Goal: Information Seeking & Learning: Learn about a topic

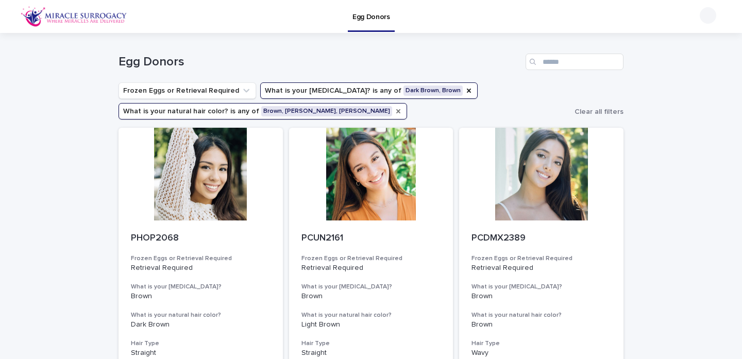
click at [394, 112] on icon "What is your natural hair color?" at bounding box center [398, 111] width 8 height 8
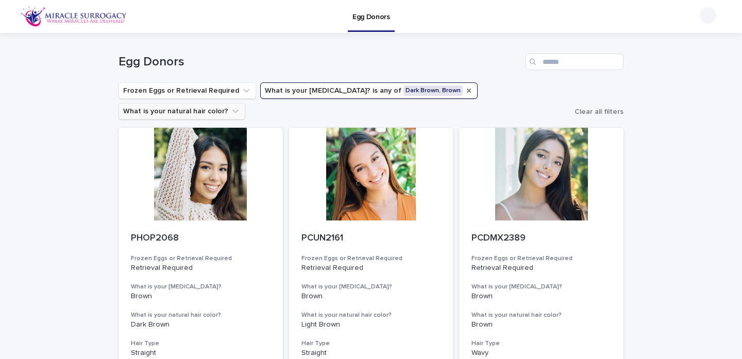
click at [467, 91] on icon "What is your eye color?" at bounding box center [469, 91] width 4 height 4
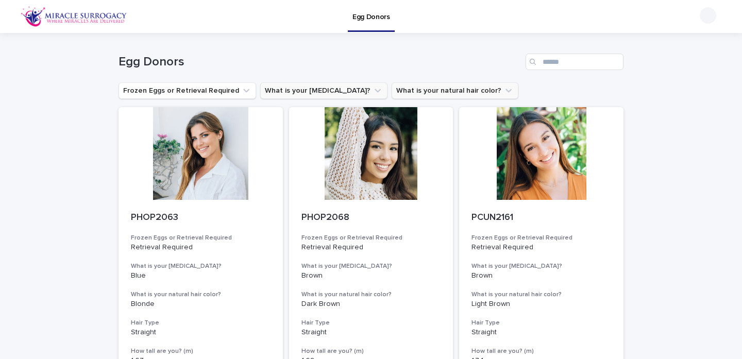
click at [141, 64] on h1 "Egg Donors" at bounding box center [320, 62] width 403 height 15
click at [97, 21] on img at bounding box center [74, 16] width 107 height 21
click at [367, 20] on p "Egg Donors" at bounding box center [372, 11] width 38 height 22
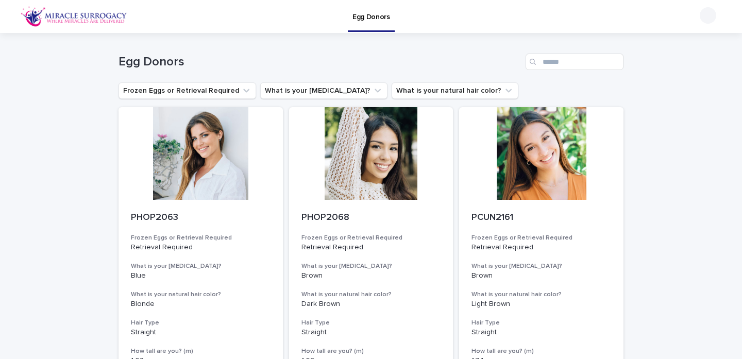
click at [367, 20] on p "Egg Donors" at bounding box center [372, 11] width 38 height 22
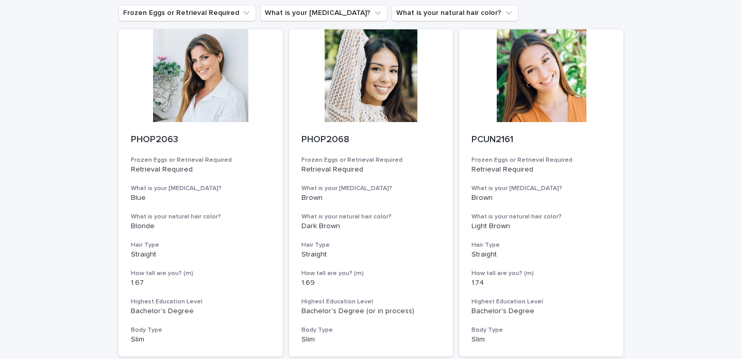
scroll to position [88, 0]
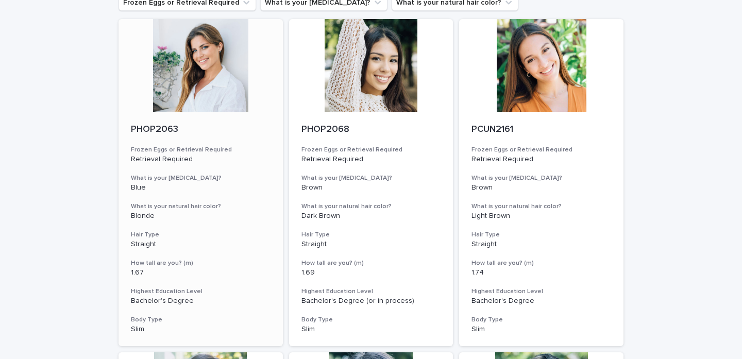
click at [212, 64] on div at bounding box center [201, 65] width 164 height 93
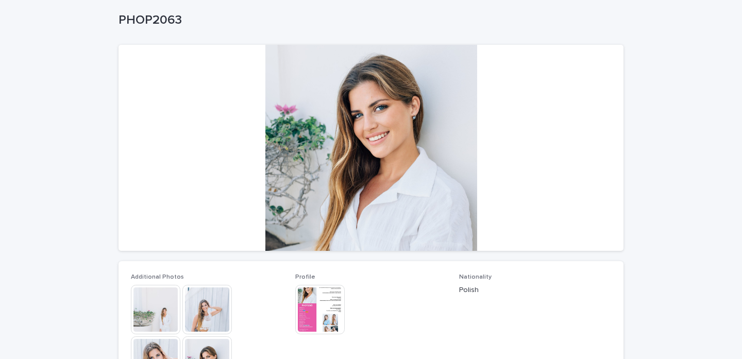
scroll to position [132, 0]
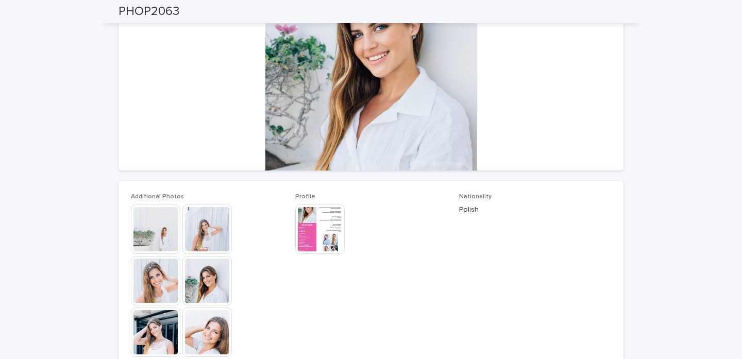
click at [145, 227] on img at bounding box center [155, 229] width 49 height 49
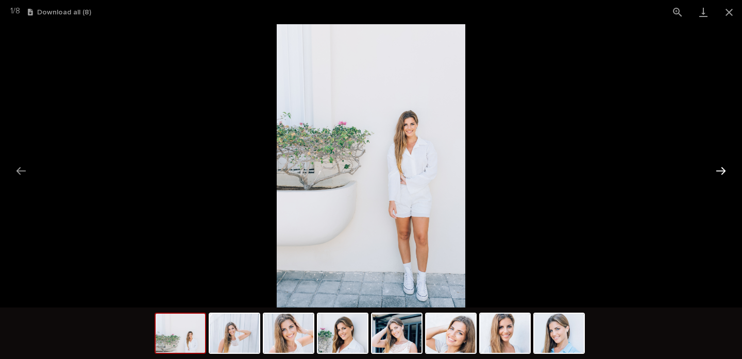
click at [725, 176] on button "Next slide" at bounding box center [721, 171] width 22 height 20
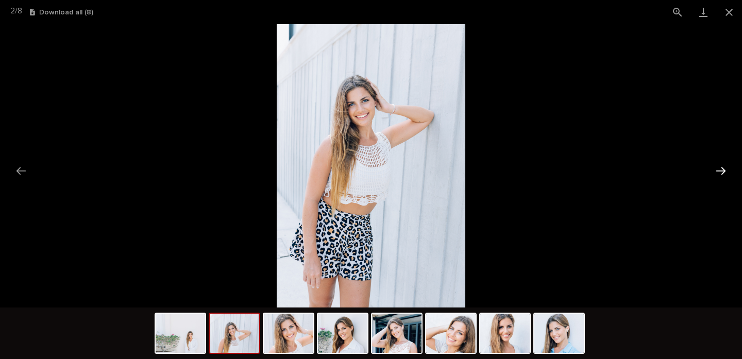
click at [725, 176] on button "Next slide" at bounding box center [721, 171] width 22 height 20
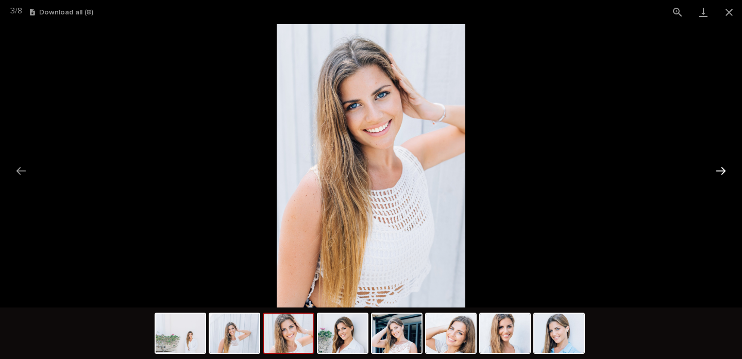
click at [725, 176] on button "Next slide" at bounding box center [721, 171] width 22 height 20
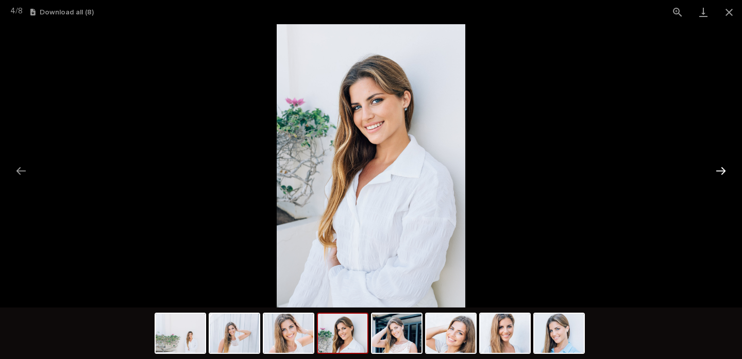
click at [725, 176] on button "Next slide" at bounding box center [721, 171] width 22 height 20
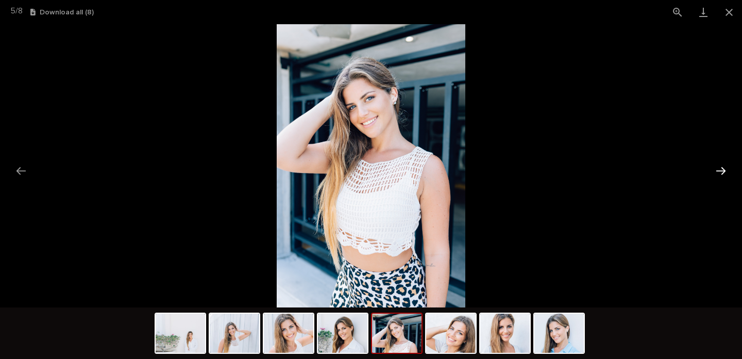
click at [725, 176] on button "Next slide" at bounding box center [721, 171] width 22 height 20
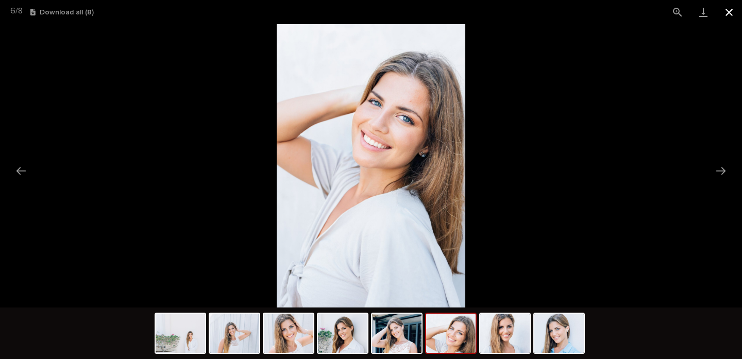
click at [729, 8] on button "Close gallery" at bounding box center [729, 12] width 26 height 24
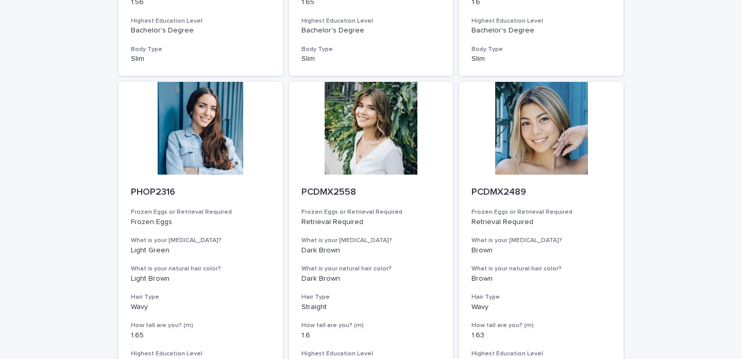
scroll to position [1027, 0]
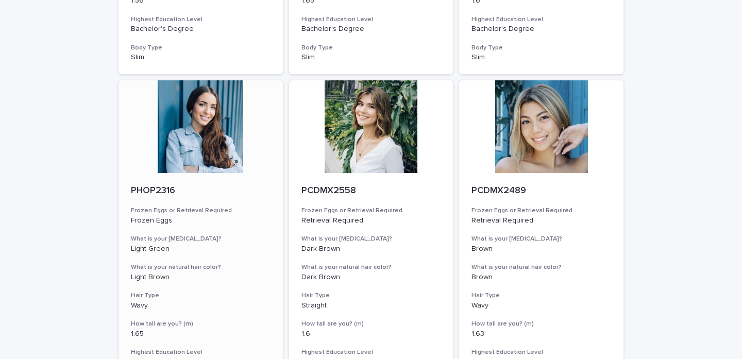
click at [200, 129] on div at bounding box center [201, 126] width 164 height 93
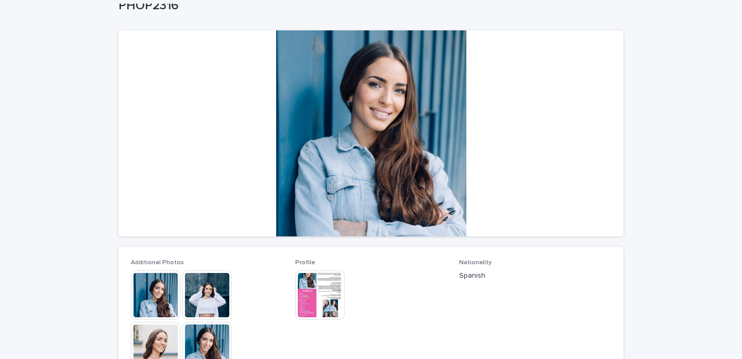
scroll to position [66, 0]
click at [170, 296] on img at bounding box center [155, 295] width 49 height 49
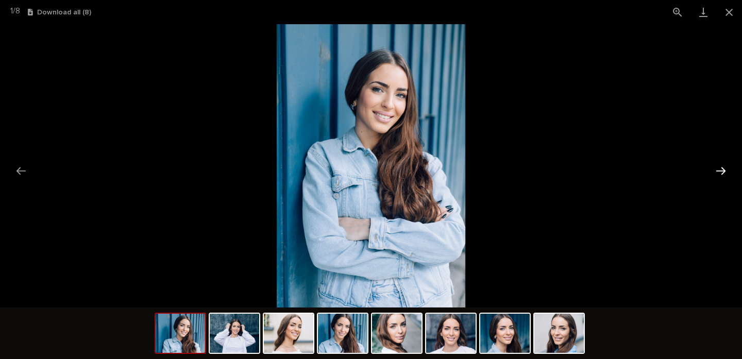
click at [723, 172] on button "Next slide" at bounding box center [721, 171] width 22 height 20
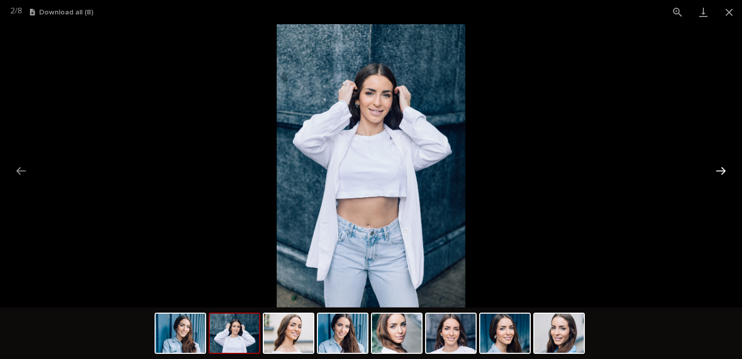
click at [723, 172] on button "Next slide" at bounding box center [721, 171] width 22 height 20
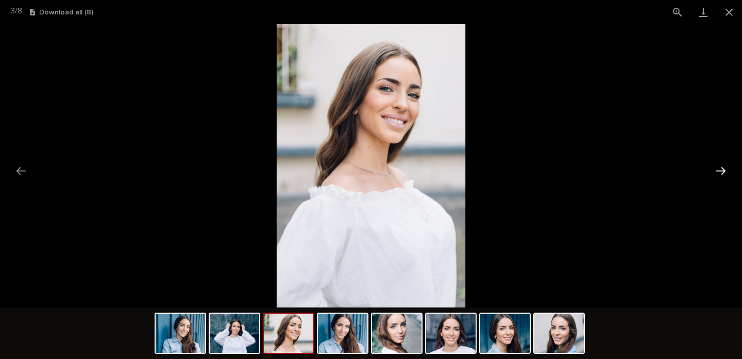
click at [723, 172] on button "Next slide" at bounding box center [721, 171] width 22 height 20
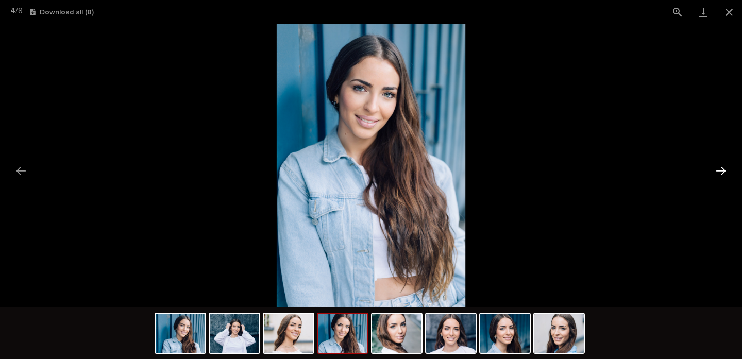
click at [723, 172] on button "Next slide" at bounding box center [721, 171] width 22 height 20
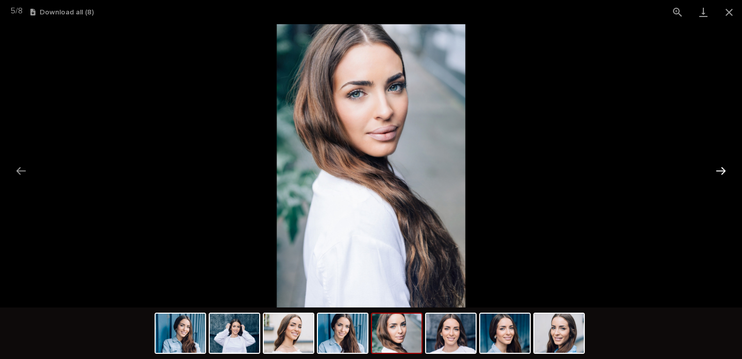
click at [723, 172] on button "Next slide" at bounding box center [721, 171] width 22 height 20
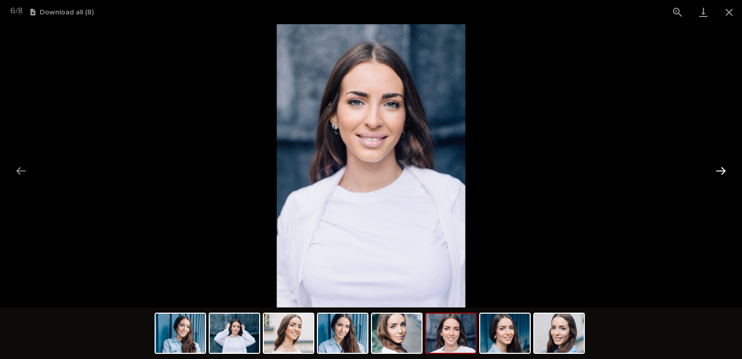
click at [723, 172] on button "Next slide" at bounding box center [721, 171] width 22 height 20
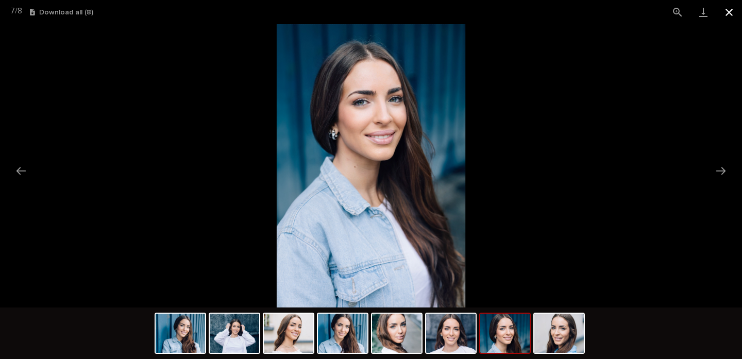
click at [729, 12] on button "Close gallery" at bounding box center [729, 12] width 26 height 24
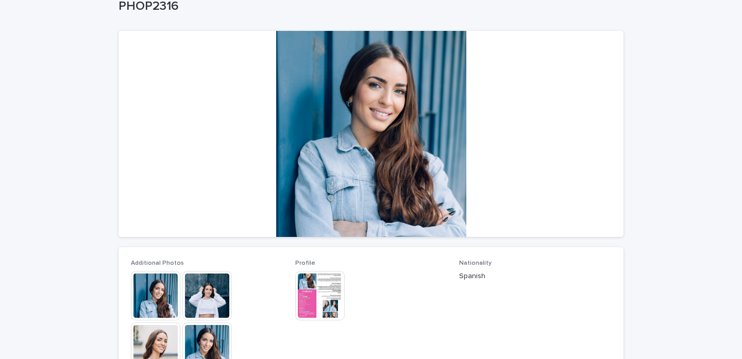
click at [315, 309] on img at bounding box center [319, 295] width 49 height 49
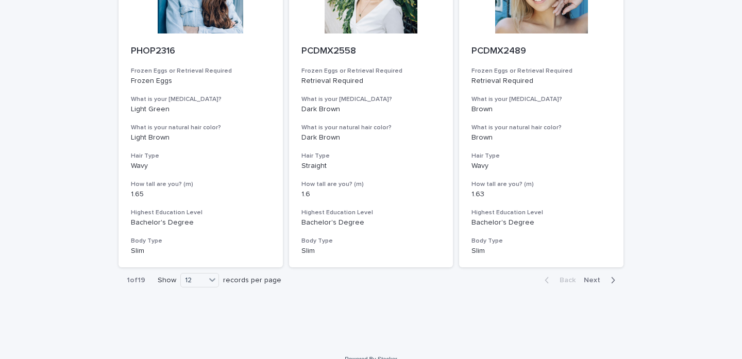
scroll to position [1166, 0]
click at [593, 277] on span "Next" at bounding box center [595, 280] width 23 height 7
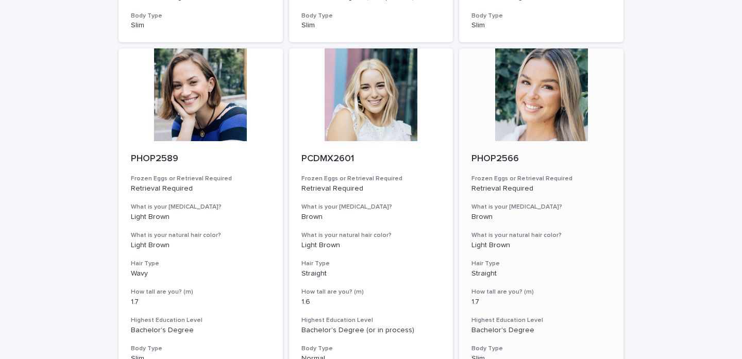
scroll to position [1057, 0]
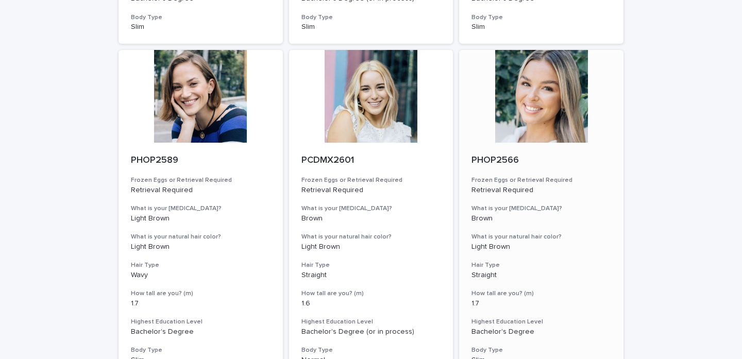
click at [557, 97] on div at bounding box center [541, 96] width 164 height 93
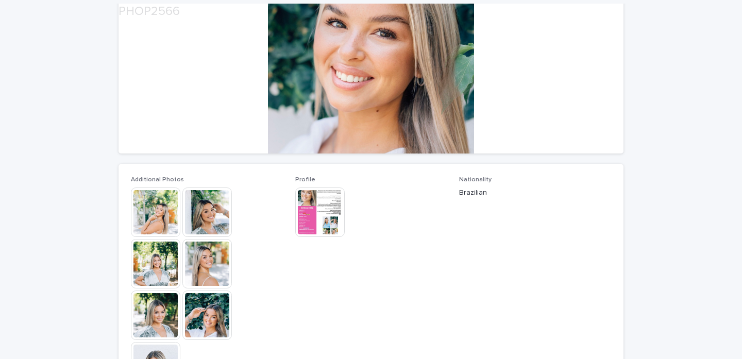
scroll to position [157, 0]
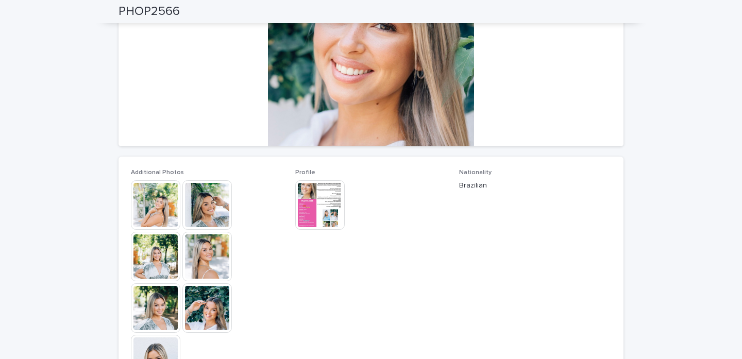
click at [312, 215] on img at bounding box center [319, 204] width 49 height 49
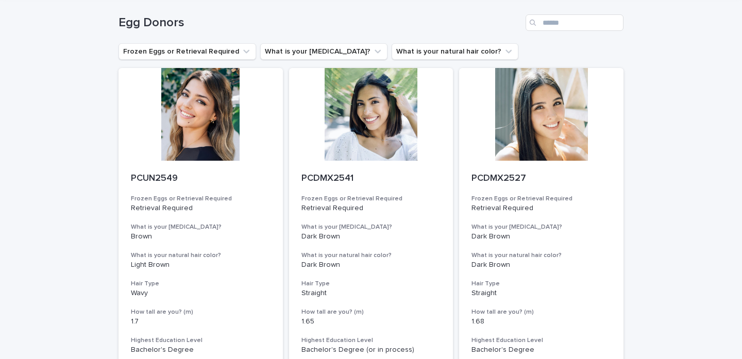
scroll to position [41, 0]
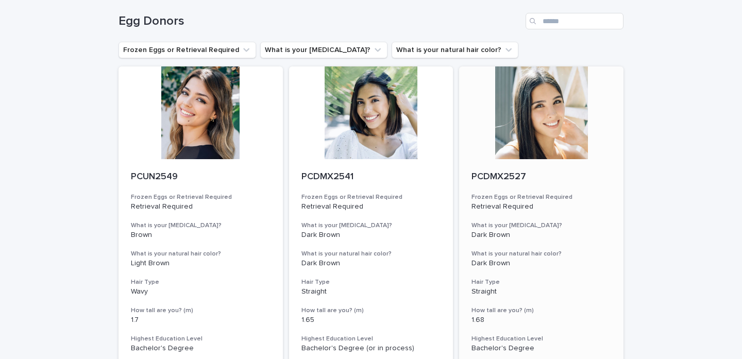
click at [555, 140] on div at bounding box center [541, 112] width 164 height 93
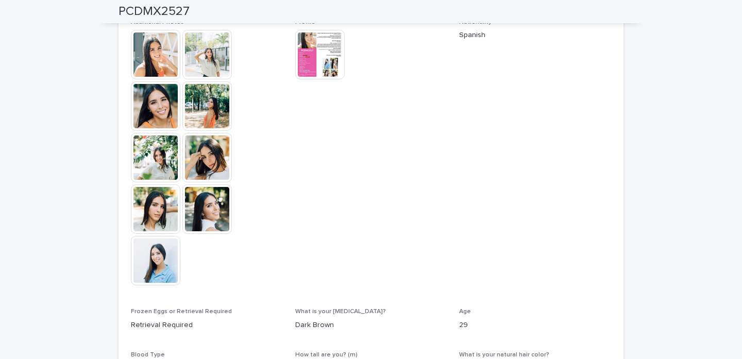
scroll to position [309, 0]
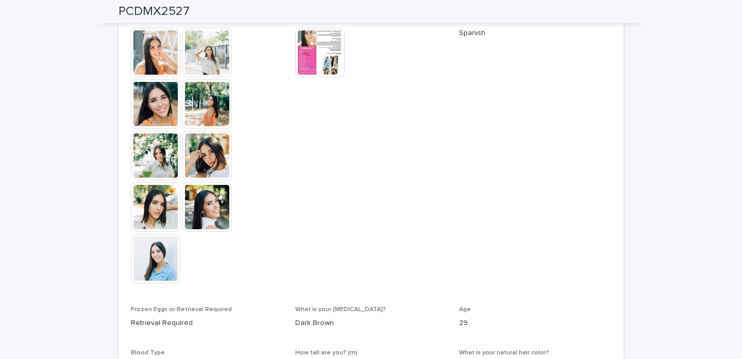
click at [176, 254] on img at bounding box center [155, 258] width 49 height 49
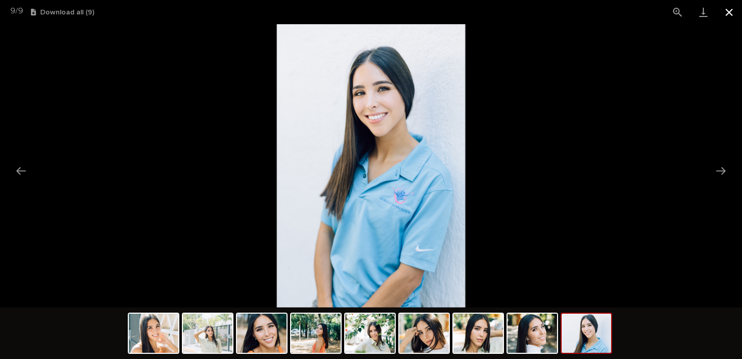
click at [728, 10] on button "Close gallery" at bounding box center [729, 12] width 26 height 24
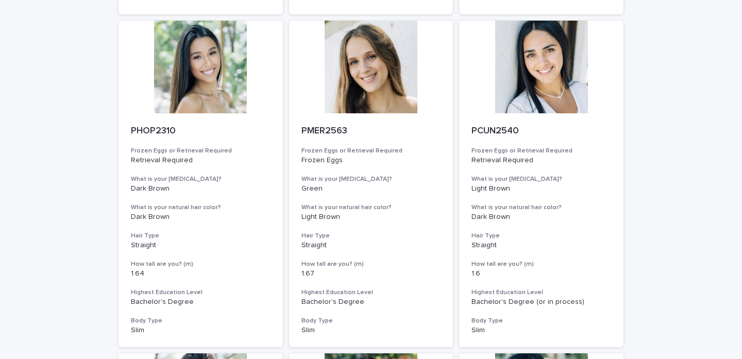
scroll to position [425, 0]
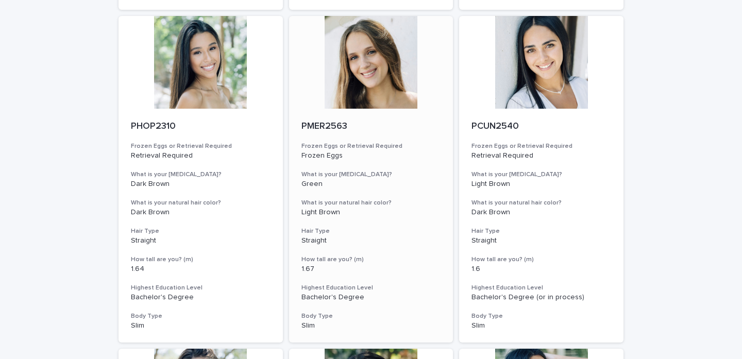
click at [376, 55] on div at bounding box center [371, 62] width 164 height 93
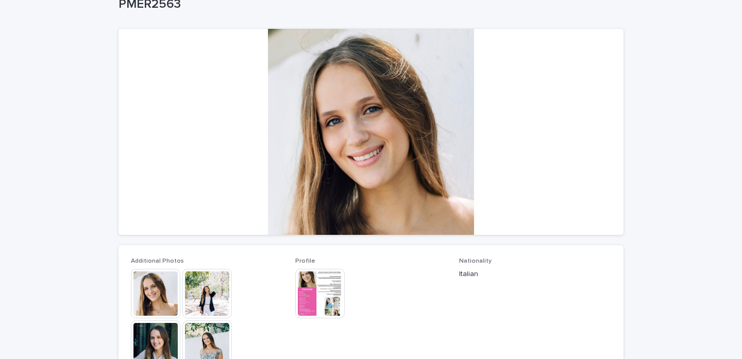
scroll to position [70, 0]
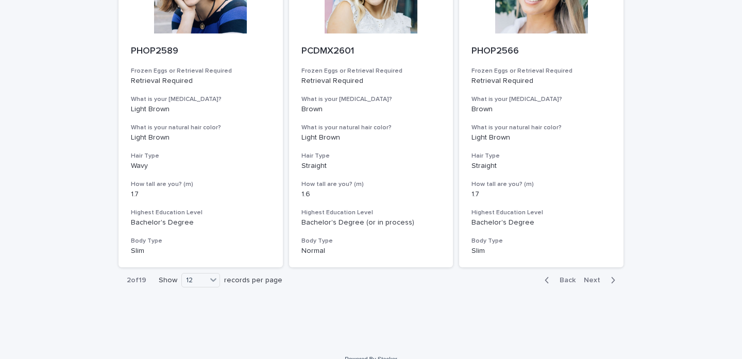
scroll to position [1166, 0]
click at [594, 277] on span "Next" at bounding box center [595, 280] width 23 height 7
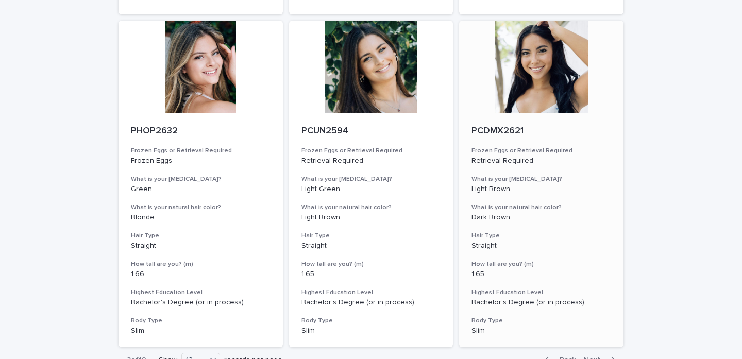
scroll to position [1083, 0]
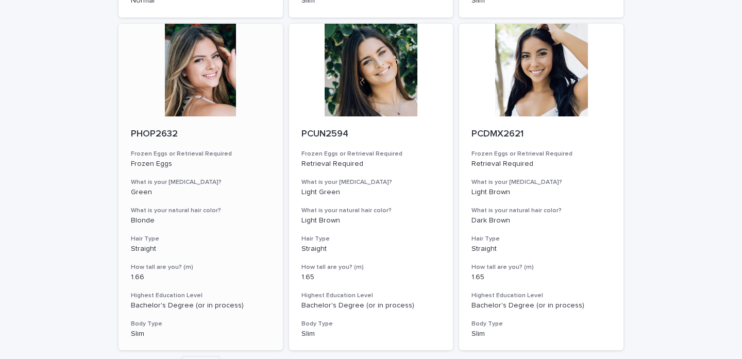
click at [209, 77] on div at bounding box center [201, 70] width 164 height 93
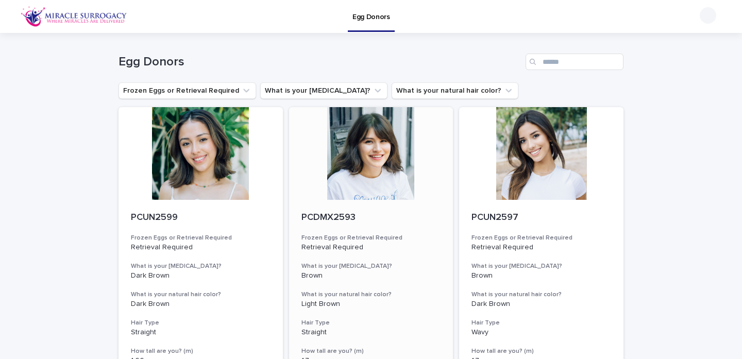
click at [354, 175] on div at bounding box center [371, 153] width 164 height 93
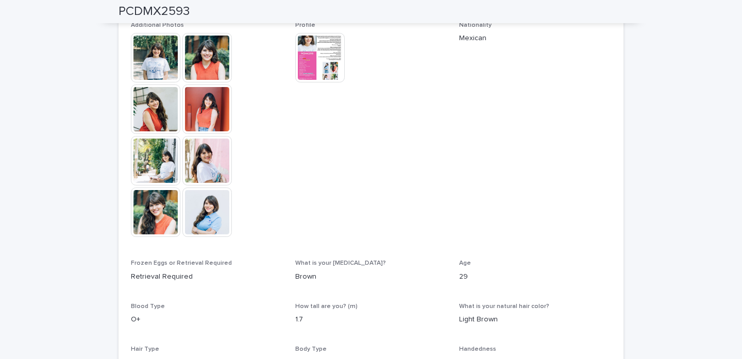
scroll to position [305, 0]
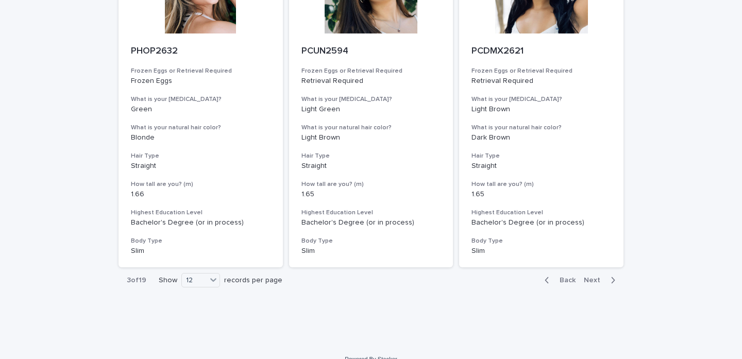
scroll to position [1166, 0]
click at [594, 277] on span "Next" at bounding box center [595, 280] width 23 height 7
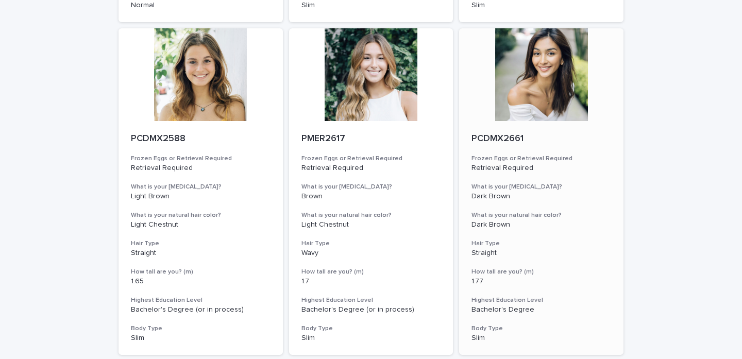
scroll to position [413, 0]
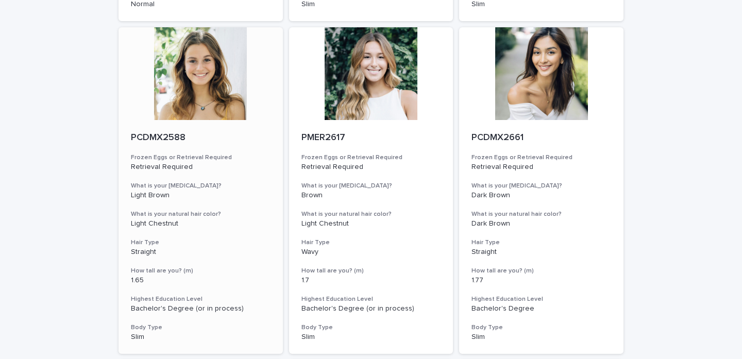
click at [197, 96] on div at bounding box center [201, 73] width 164 height 93
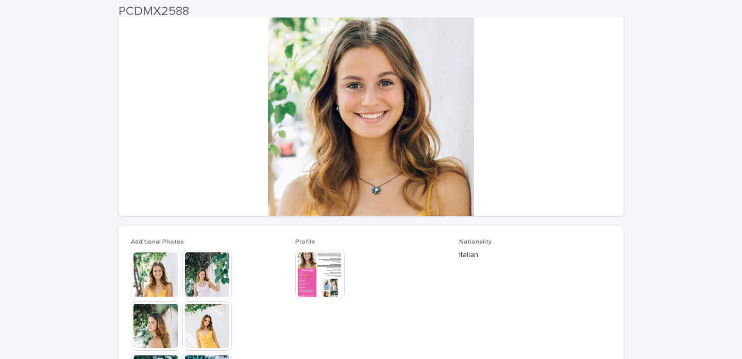
scroll to position [73, 0]
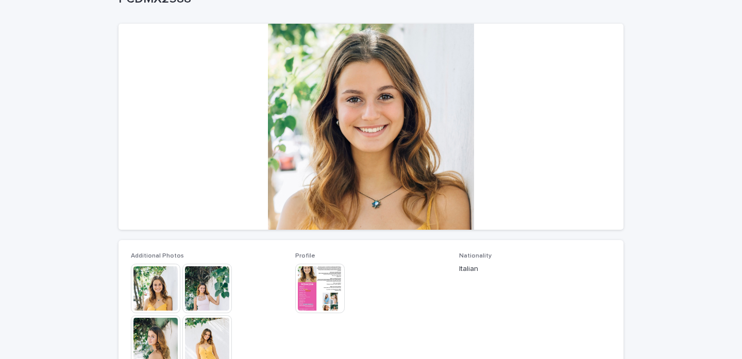
click at [210, 304] on img at bounding box center [206, 288] width 49 height 49
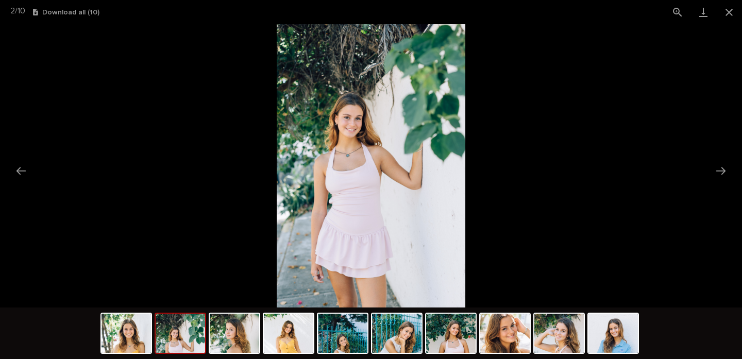
click at [175, 331] on img at bounding box center [180, 333] width 49 height 39
click at [249, 334] on img at bounding box center [234, 333] width 49 height 39
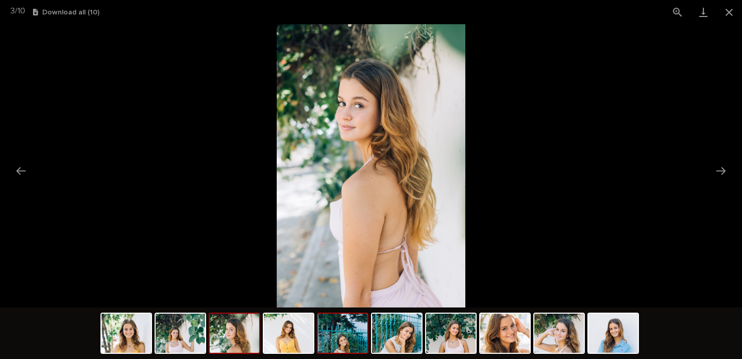
click at [337, 336] on img at bounding box center [342, 333] width 49 height 39
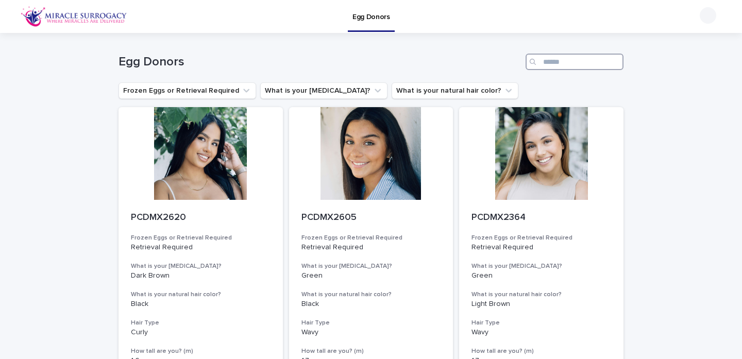
click at [580, 59] on input "Search" at bounding box center [575, 62] width 98 height 16
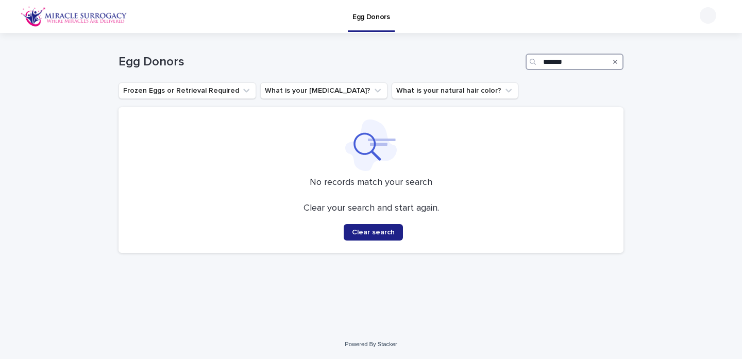
type input "*******"
click at [613, 61] on icon "Search" at bounding box center [615, 62] width 4 height 6
